Goal: Task Accomplishment & Management: Complete application form

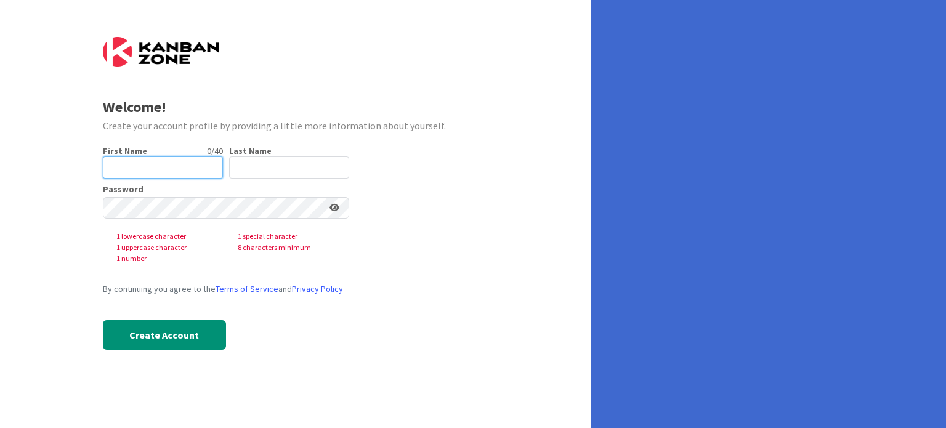
click at [141, 165] on input "text" at bounding box center [163, 168] width 120 height 22
type input "[PERSON_NAME]"
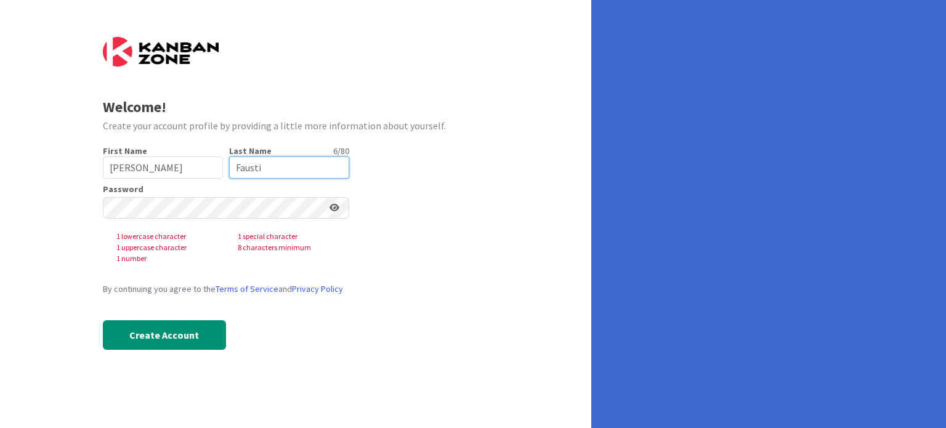
type input "Fausti"
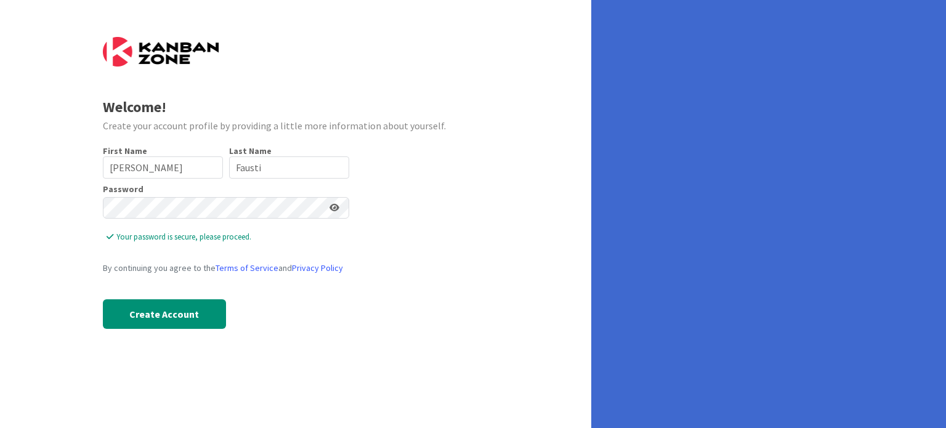
click at [551, 271] on div "Welcome! Create your account profile by providing a little more information abo…" at bounding box center [296, 214] width 592 height 428
click at [144, 312] on button "Create Account" at bounding box center [164, 314] width 123 height 30
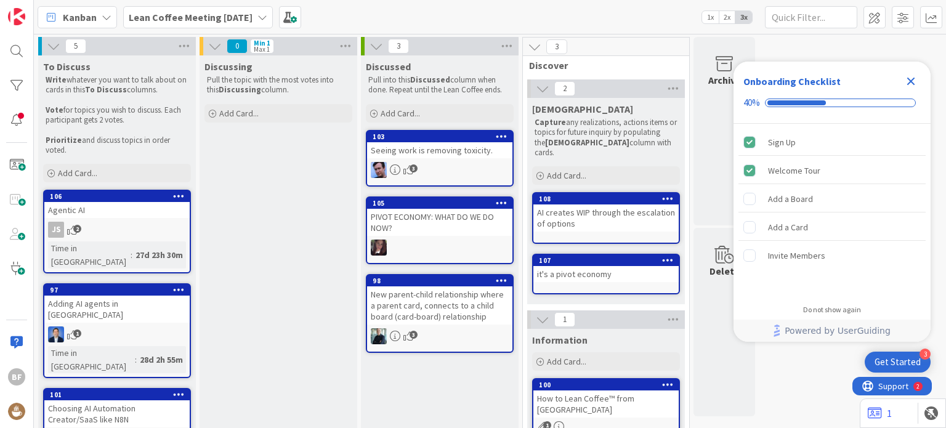
click at [267, 20] on icon at bounding box center [263, 17] width 10 height 10
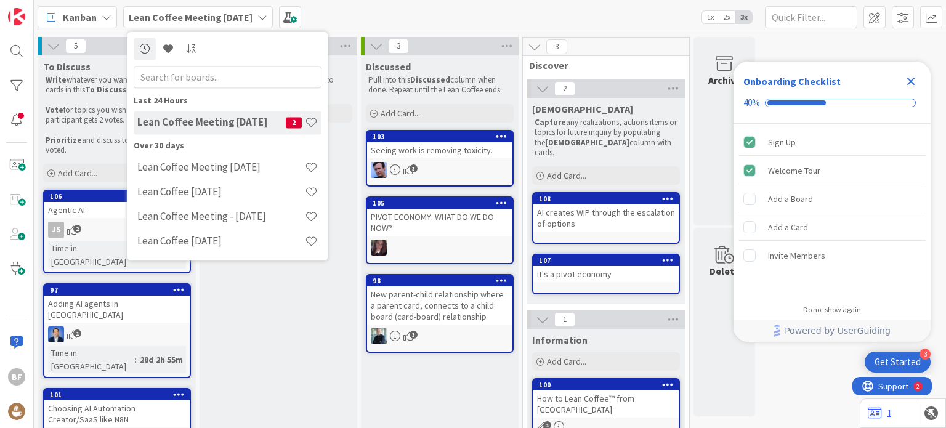
click at [224, 76] on input "text" at bounding box center [228, 77] width 188 height 22
click at [95, 20] on span "Kanban" at bounding box center [80, 17] width 34 height 15
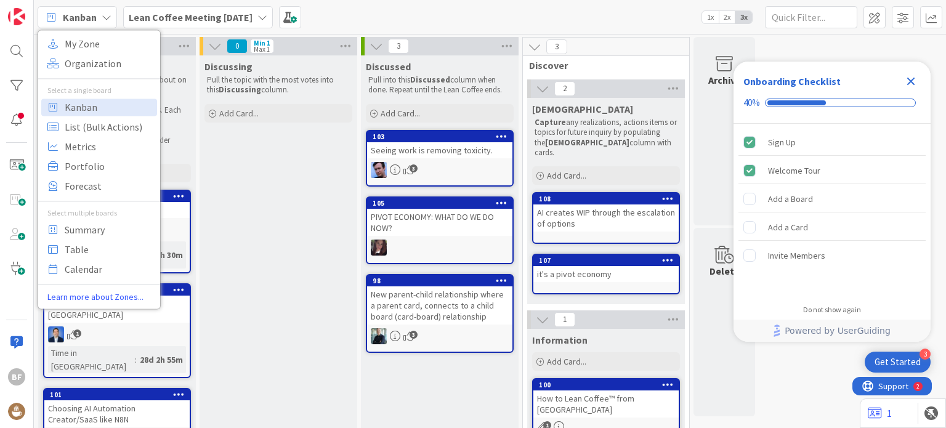
click at [265, 10] on div "Lean Coffee Meeting [DATE]" at bounding box center [198, 17] width 150 height 22
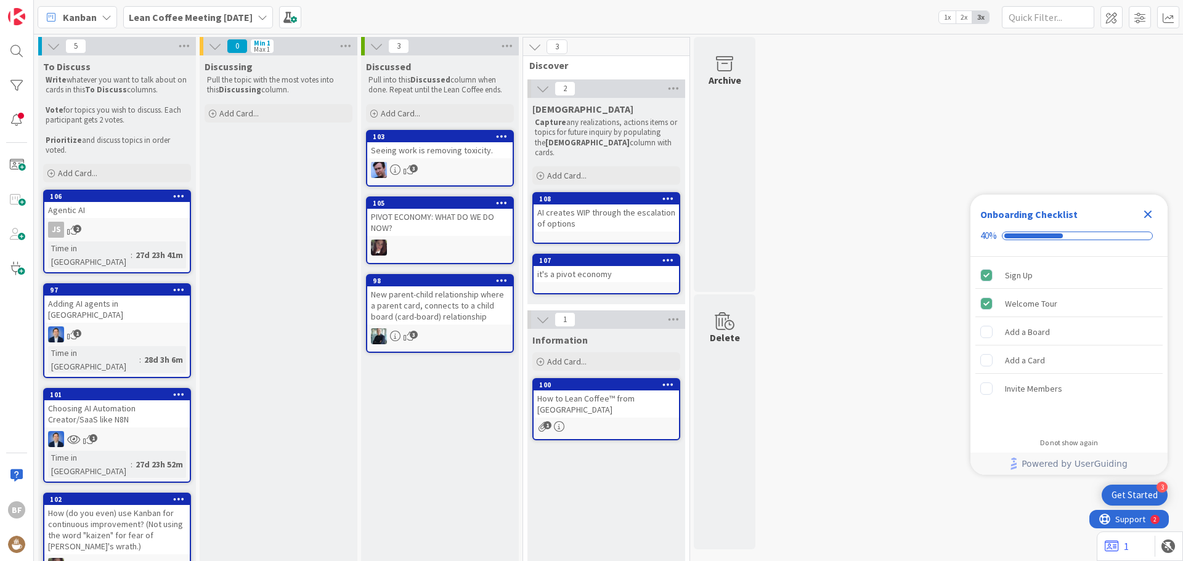
click at [267, 14] on icon at bounding box center [263, 17] width 10 height 10
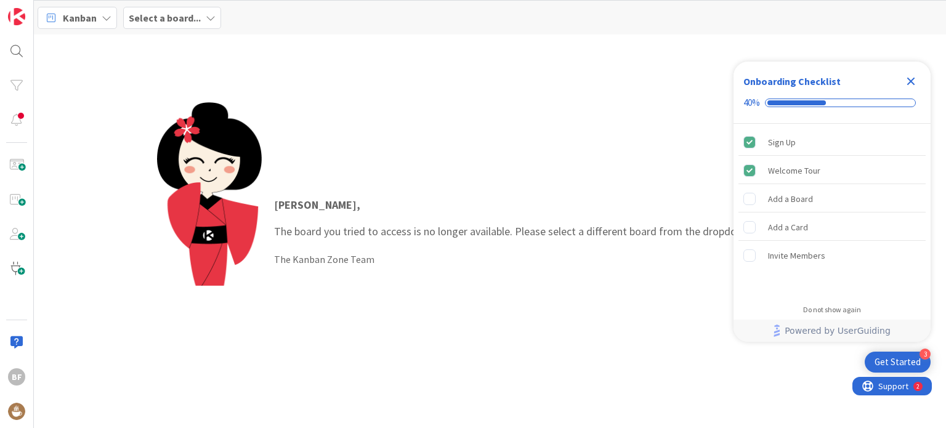
click at [906, 359] on div "Get Started" at bounding box center [898, 362] width 46 height 12
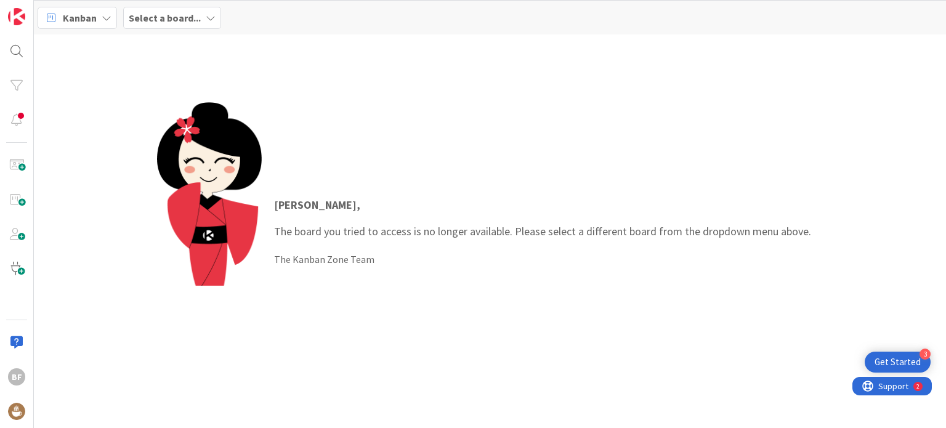
click at [206, 17] on icon at bounding box center [211, 18] width 10 height 10
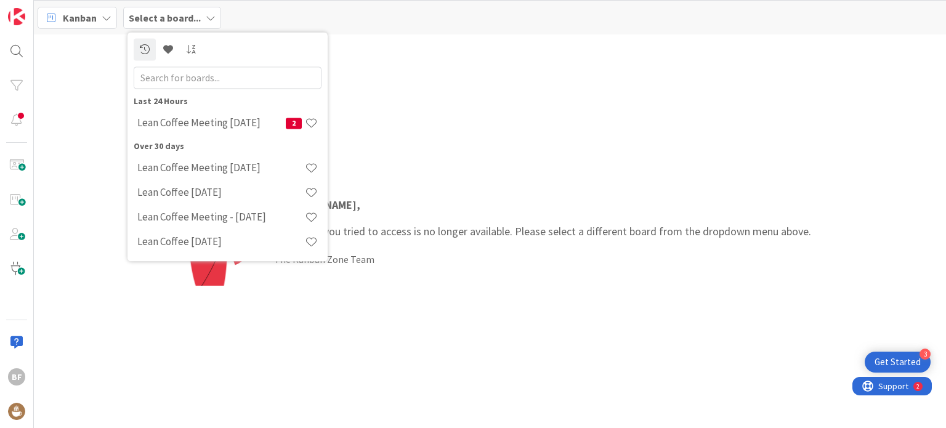
click at [99, 20] on div "Kanban" at bounding box center [77, 18] width 79 height 22
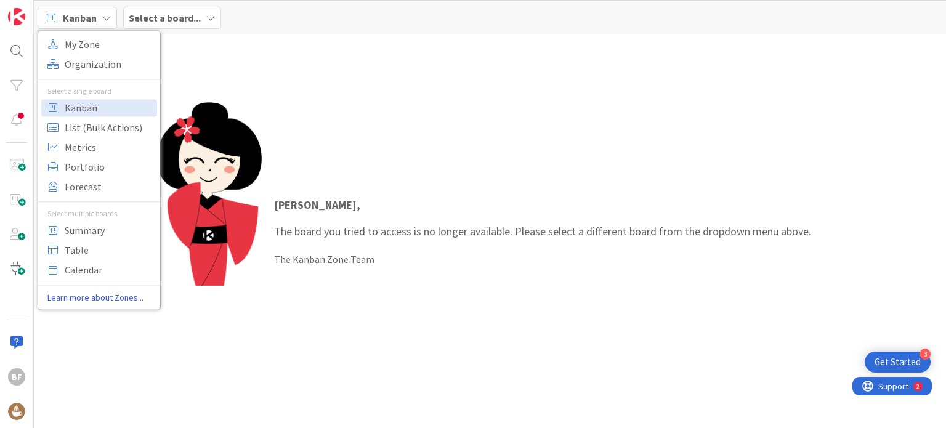
click at [160, 13] on b "Select a board..." at bounding box center [165, 18] width 72 height 12
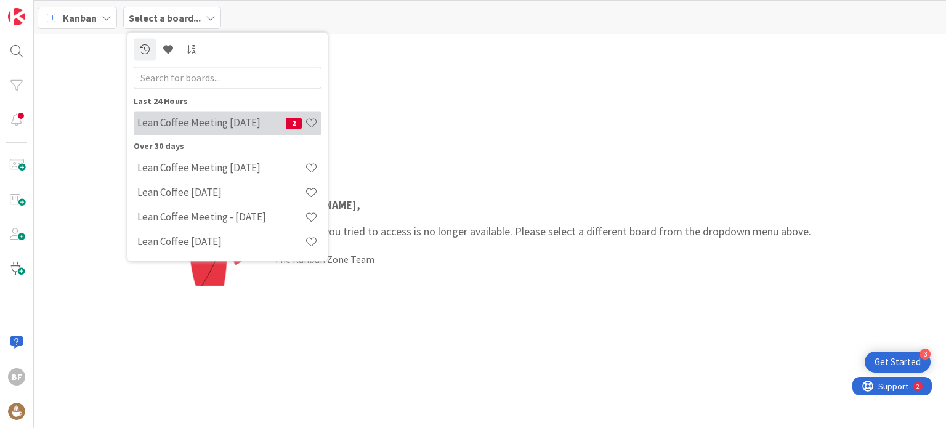
click at [262, 124] on h4 "Lean Coffee Meeting [DATE]" at bounding box center [211, 123] width 149 height 12
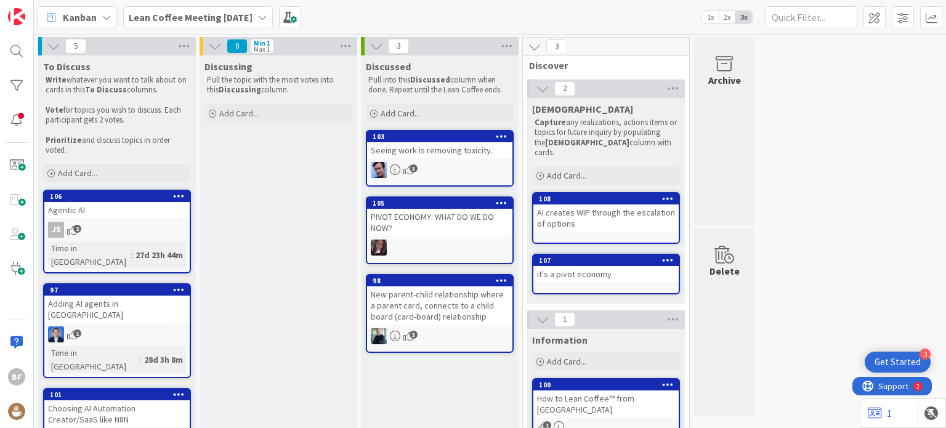
click at [266, 13] on icon at bounding box center [263, 17] width 10 height 10
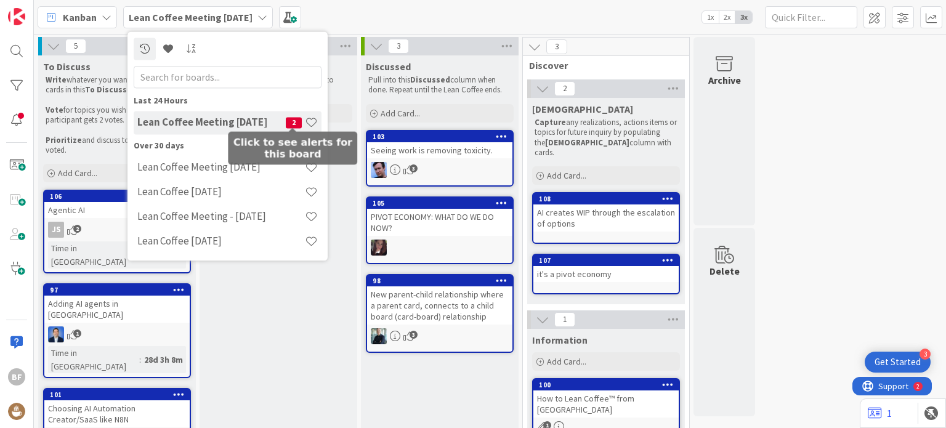
click at [298, 121] on span "2" at bounding box center [294, 122] width 16 height 11
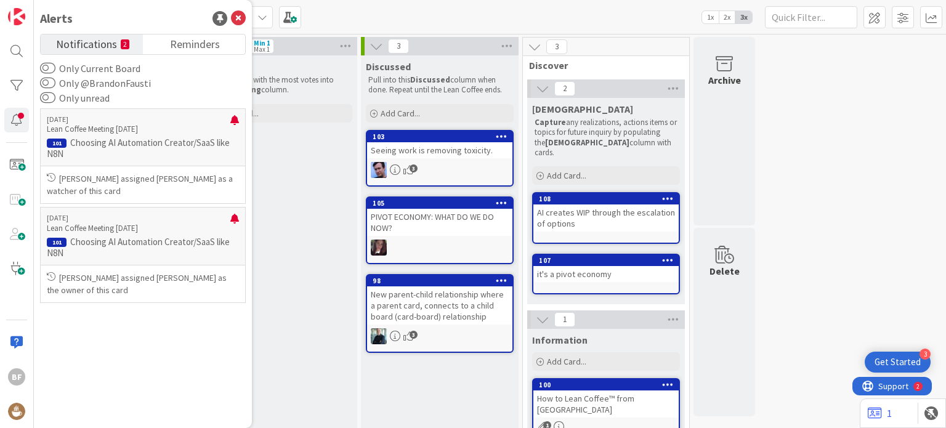
click at [87, 46] on span "Notifications" at bounding box center [86, 43] width 61 height 17
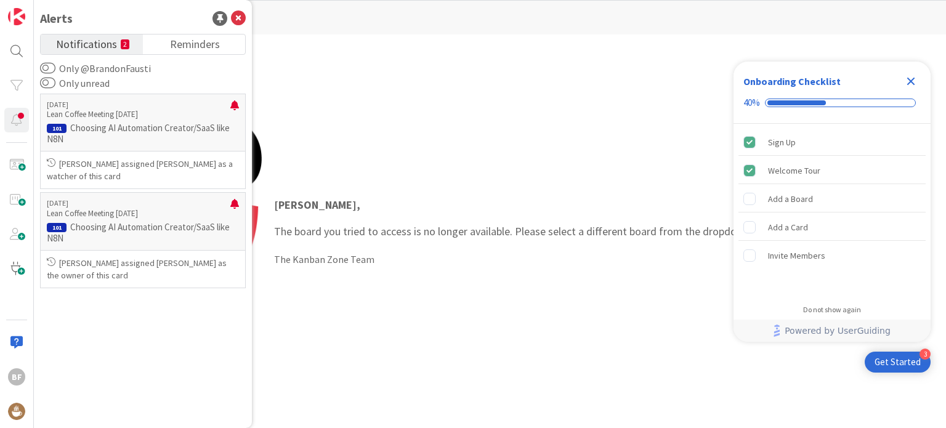
click at [239, 16] on icon at bounding box center [238, 18] width 15 height 15
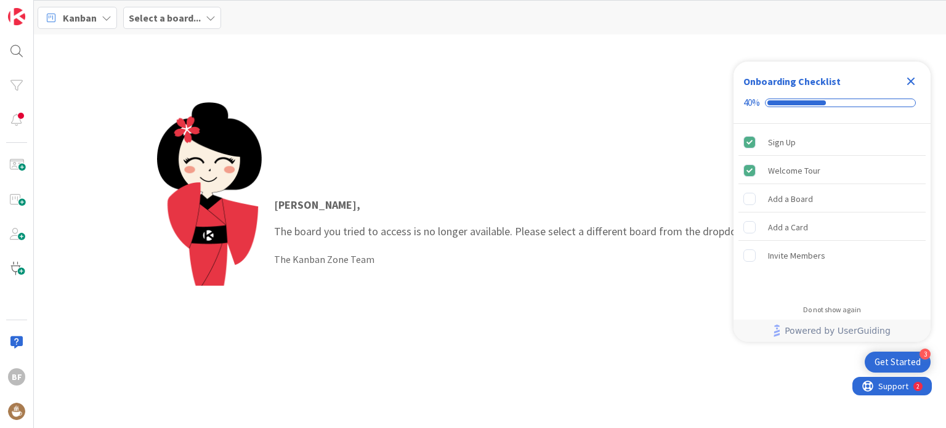
click at [910, 78] on icon "Close Checklist" at bounding box center [911, 81] width 15 height 15
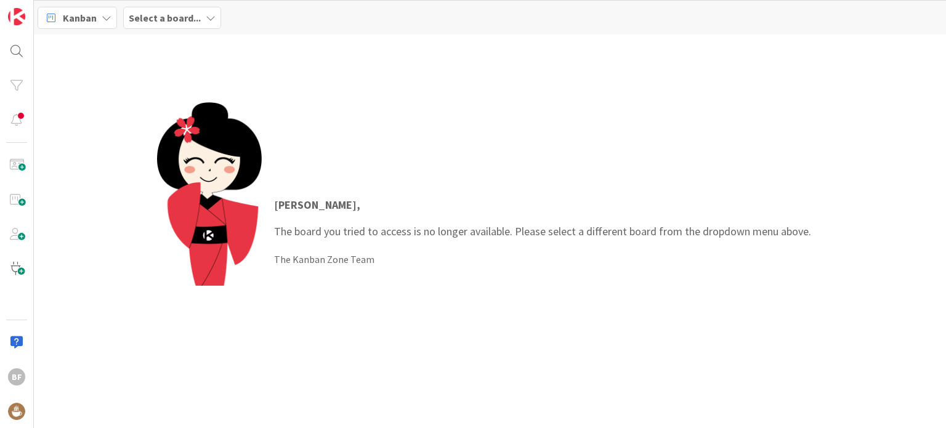
click at [200, 12] on div "Select a board..." at bounding box center [172, 18] width 98 height 22
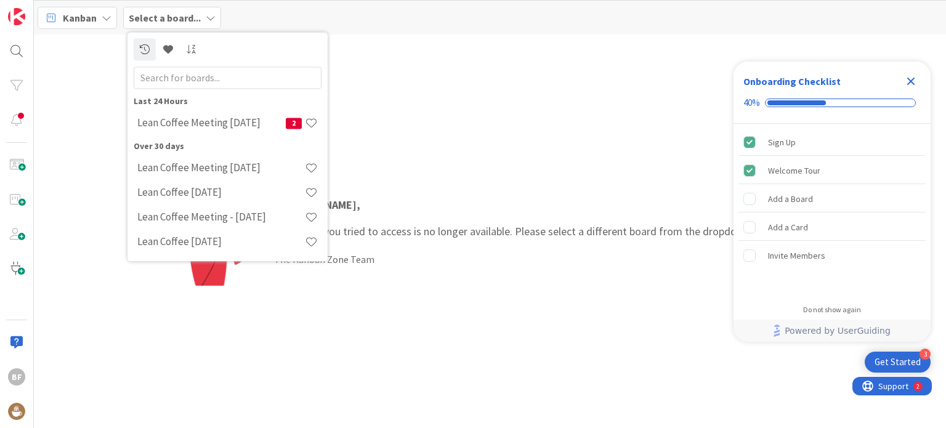
click at [907, 80] on icon "Close Checklist" at bounding box center [911, 81] width 15 height 15
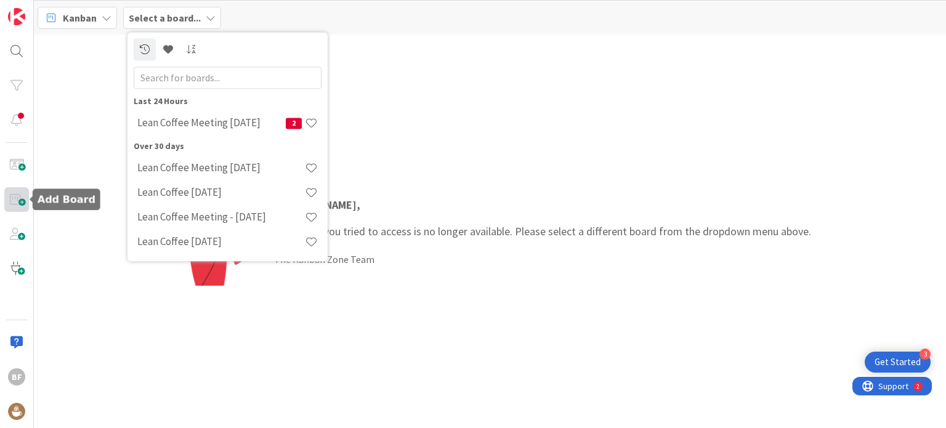
click at [25, 199] on span at bounding box center [16, 199] width 25 height 25
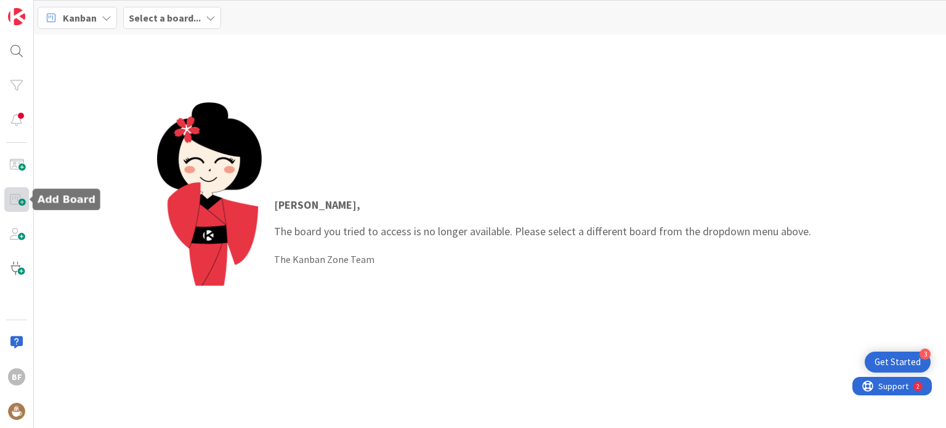
click at [25, 199] on span at bounding box center [16, 199] width 25 height 25
click at [10, 205] on span at bounding box center [16, 199] width 25 height 25
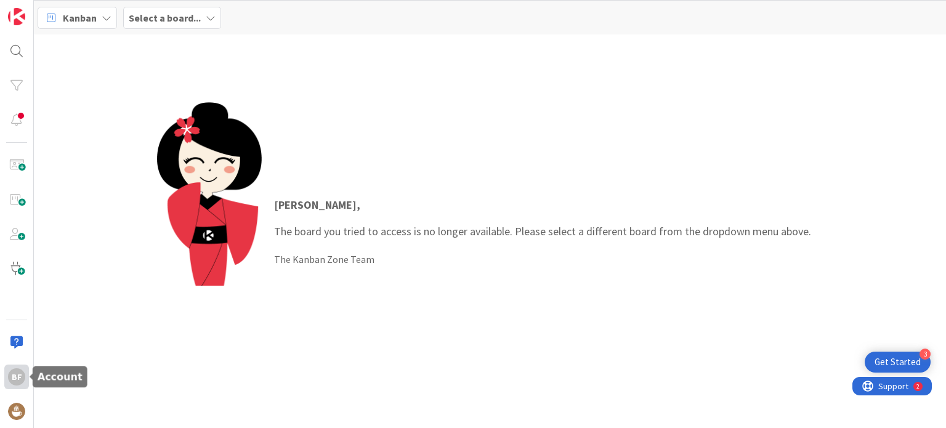
click at [18, 378] on div "BF" at bounding box center [16, 376] width 17 height 17
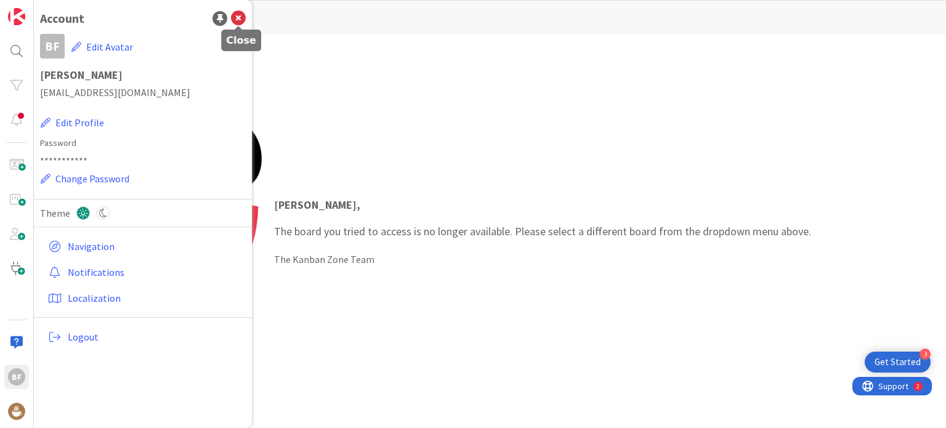
click at [240, 18] on icon at bounding box center [238, 18] width 15 height 15
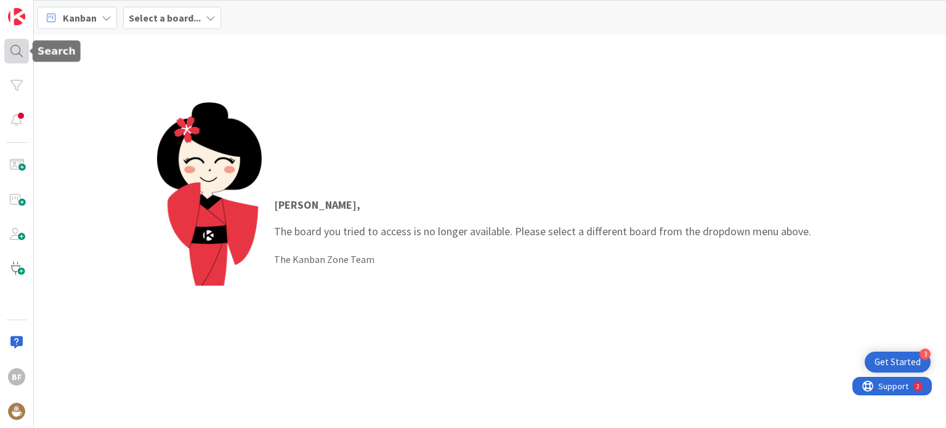
click at [20, 49] on div at bounding box center [16, 51] width 25 height 25
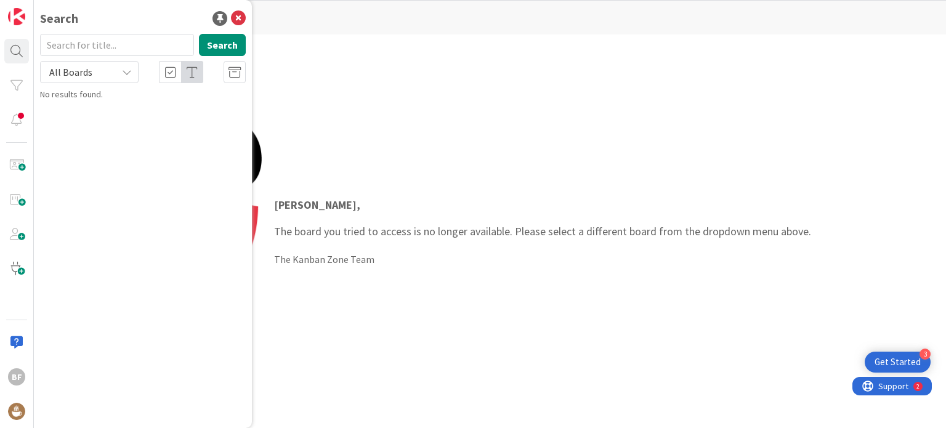
click at [125, 73] on icon at bounding box center [127, 72] width 10 height 10
click at [96, 106] on span "All Boards" at bounding box center [111, 101] width 128 height 18
click at [239, 22] on icon at bounding box center [238, 18] width 15 height 15
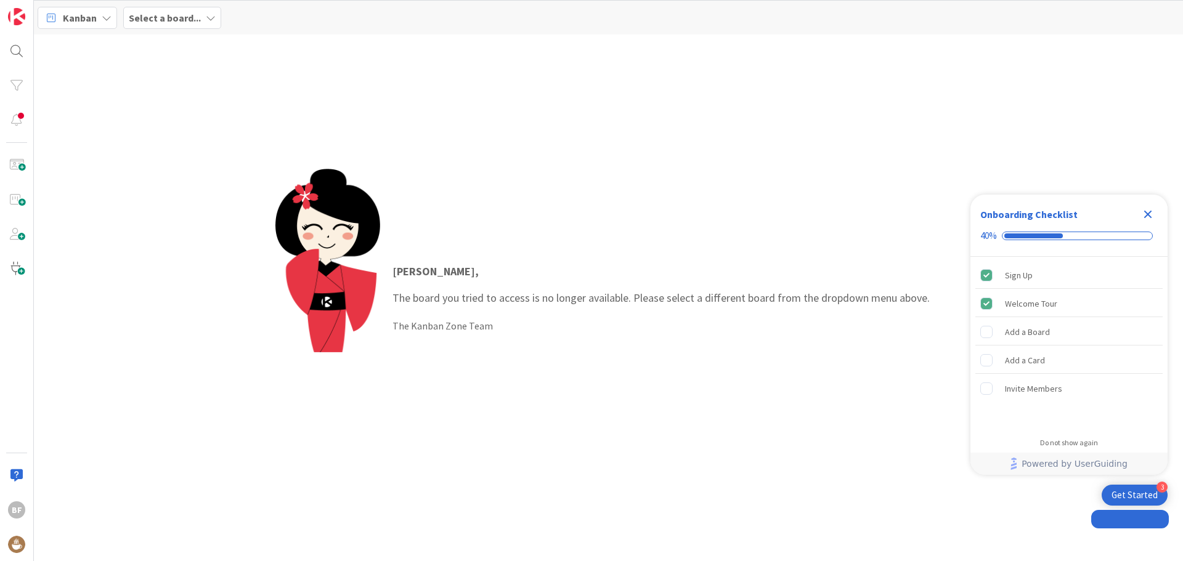
click at [185, 17] on b "Select a board..." at bounding box center [165, 18] width 72 height 12
